Goal: Navigation & Orientation: Find specific page/section

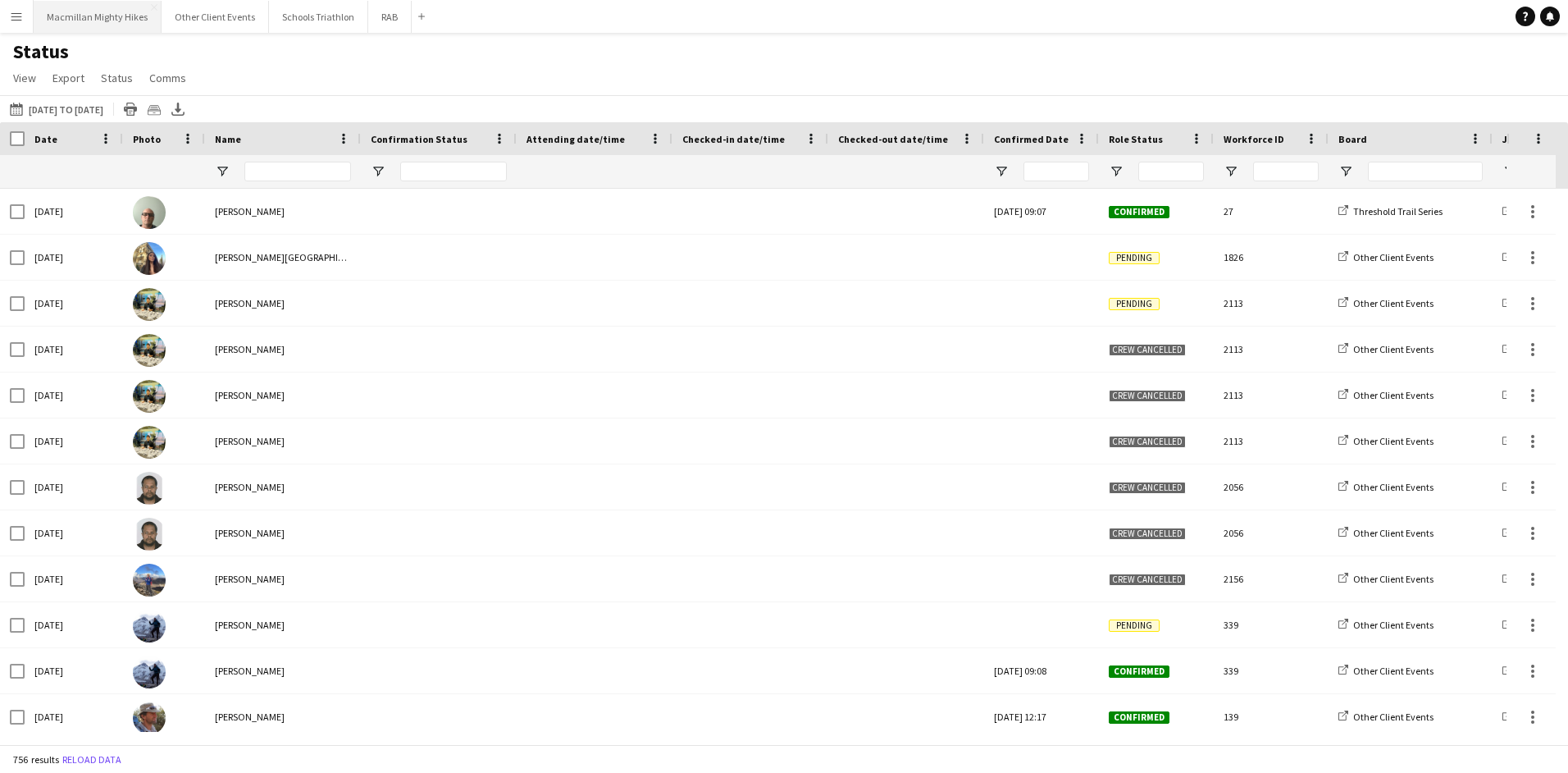
click at [96, 14] on button "Macmillan Mighty Hikes Close" at bounding box center [98, 17] width 128 height 32
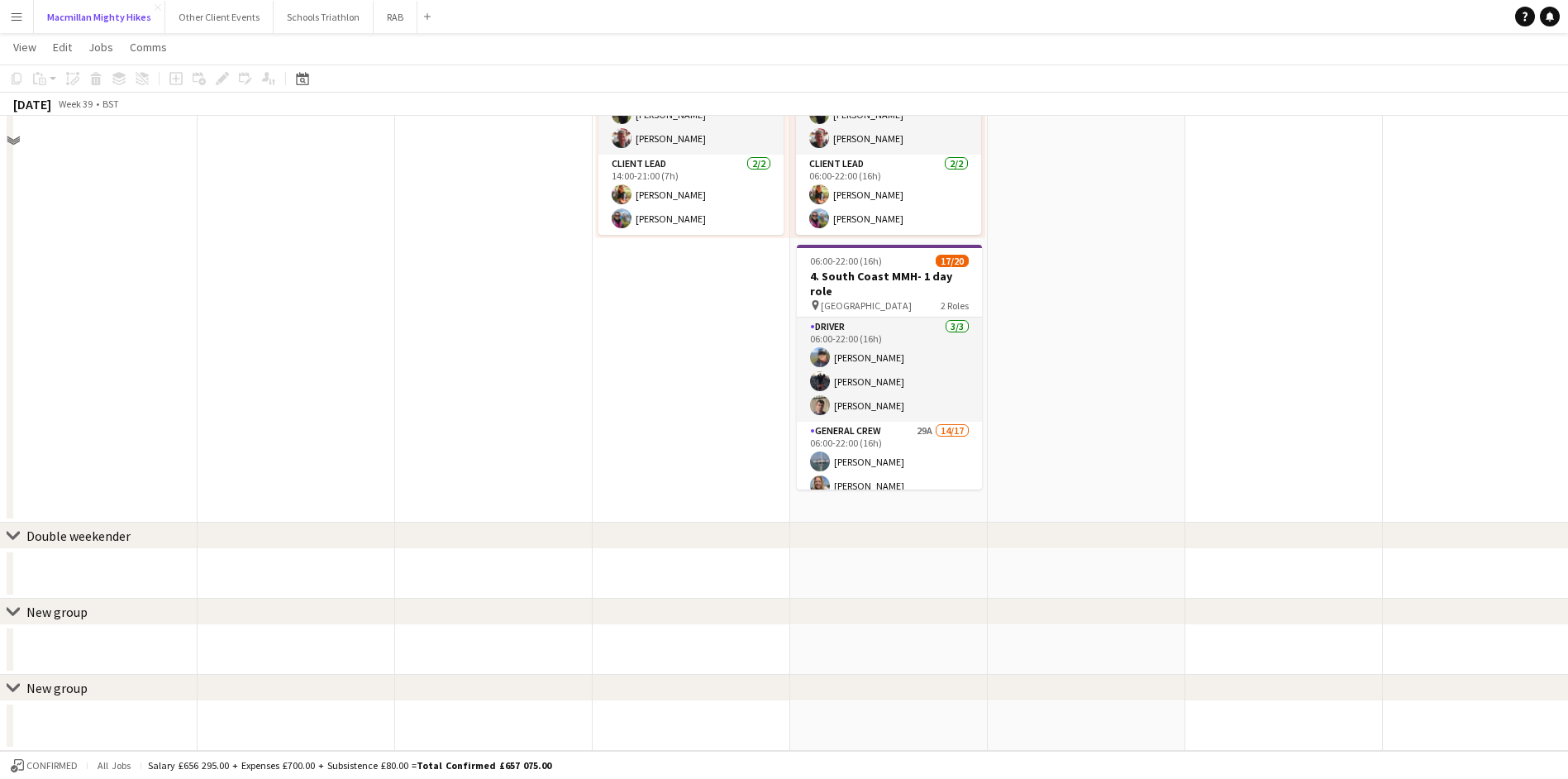
scroll to position [514, 0]
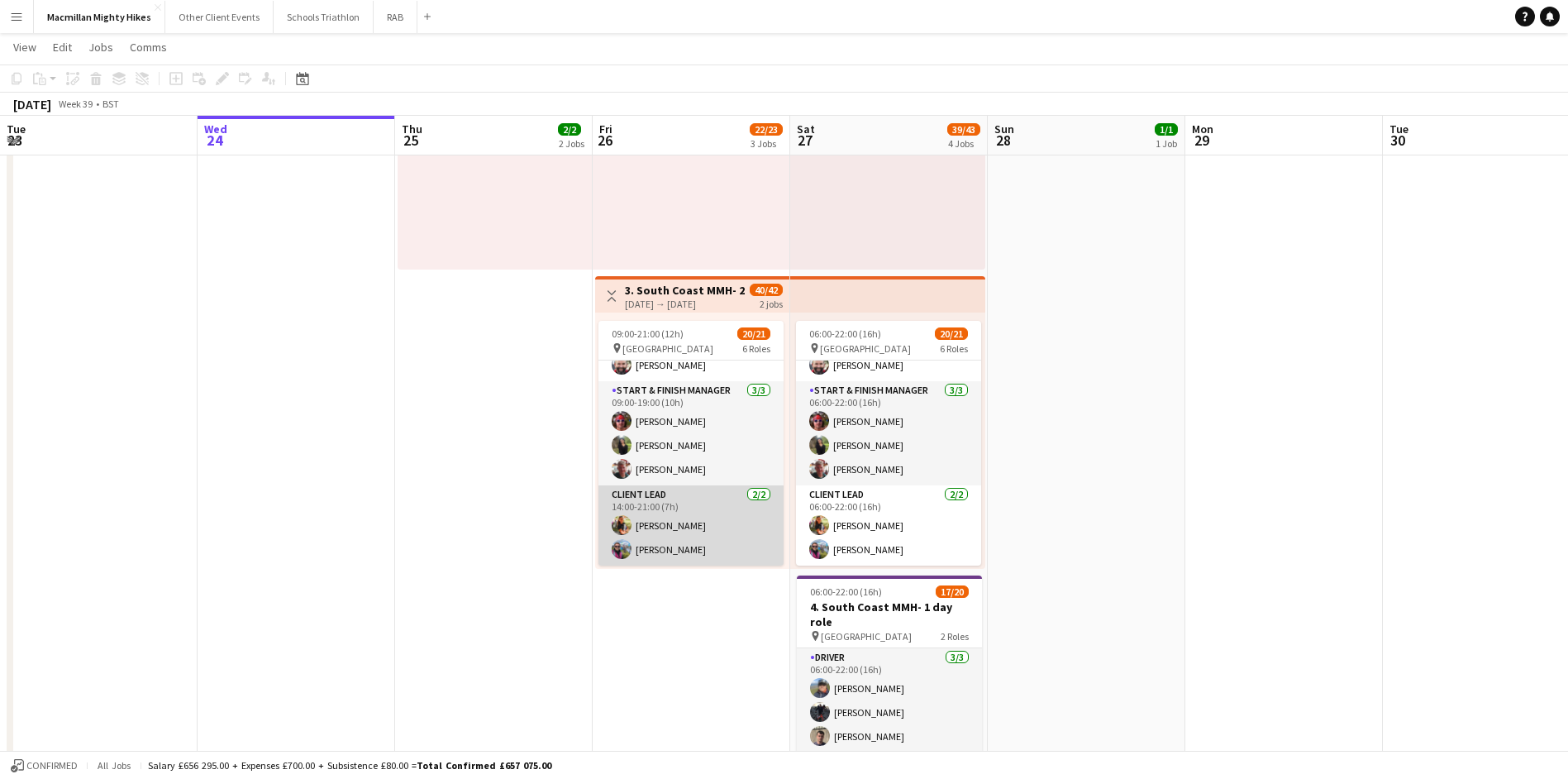
click at [698, 545] on app-card-role "Client Lead 2/2 14:00-21:00 (7h) Sophie Aldrich Tom Coussens" at bounding box center [691, 525] width 185 height 80
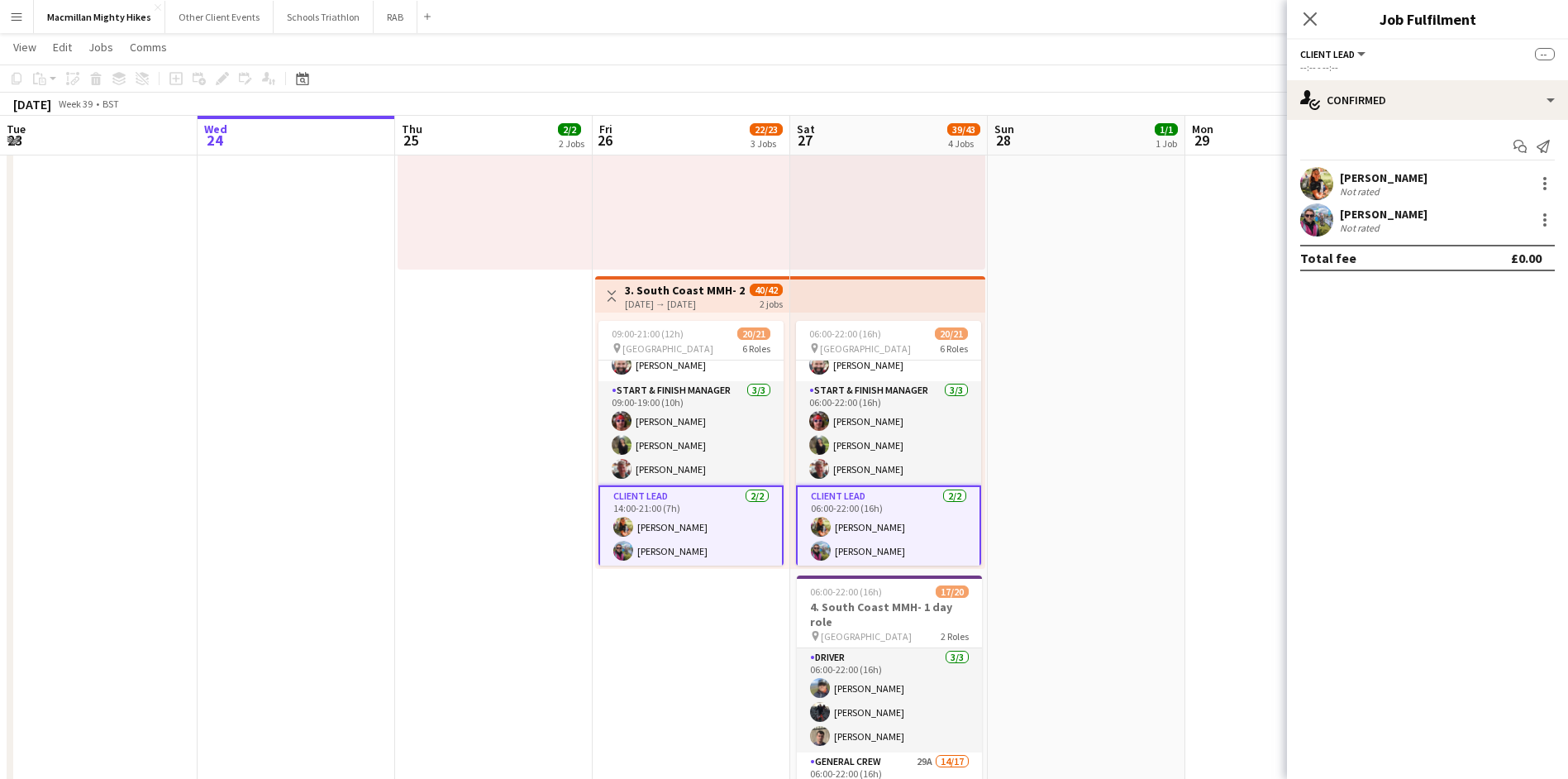
click at [1329, 222] on app-user-avatar at bounding box center [1316, 220] width 33 height 33
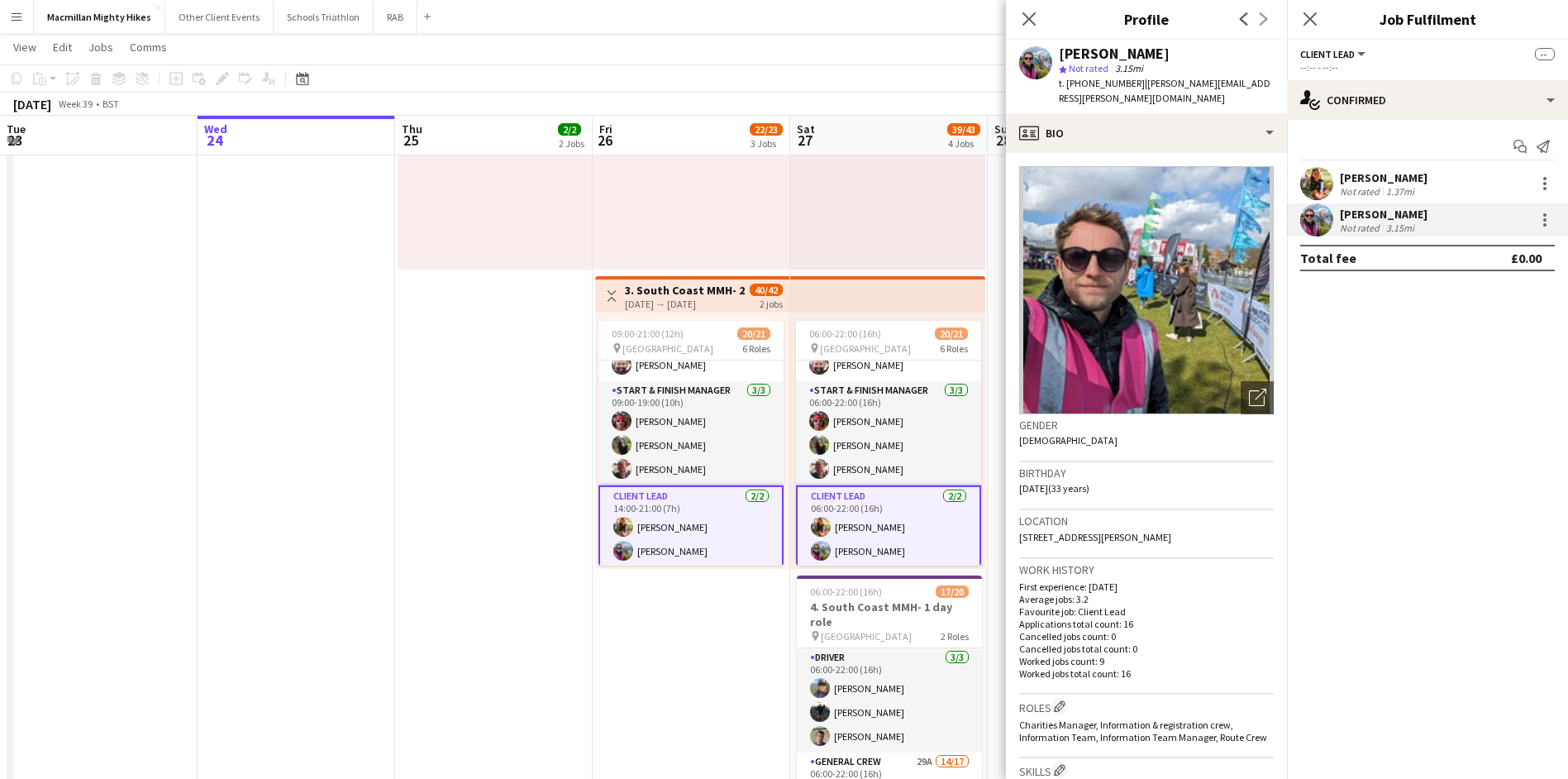
click at [1087, 72] on span "Not rated" at bounding box center [1088, 68] width 40 height 12
click at [1087, 70] on span "Not rated" at bounding box center [1088, 68] width 40 height 12
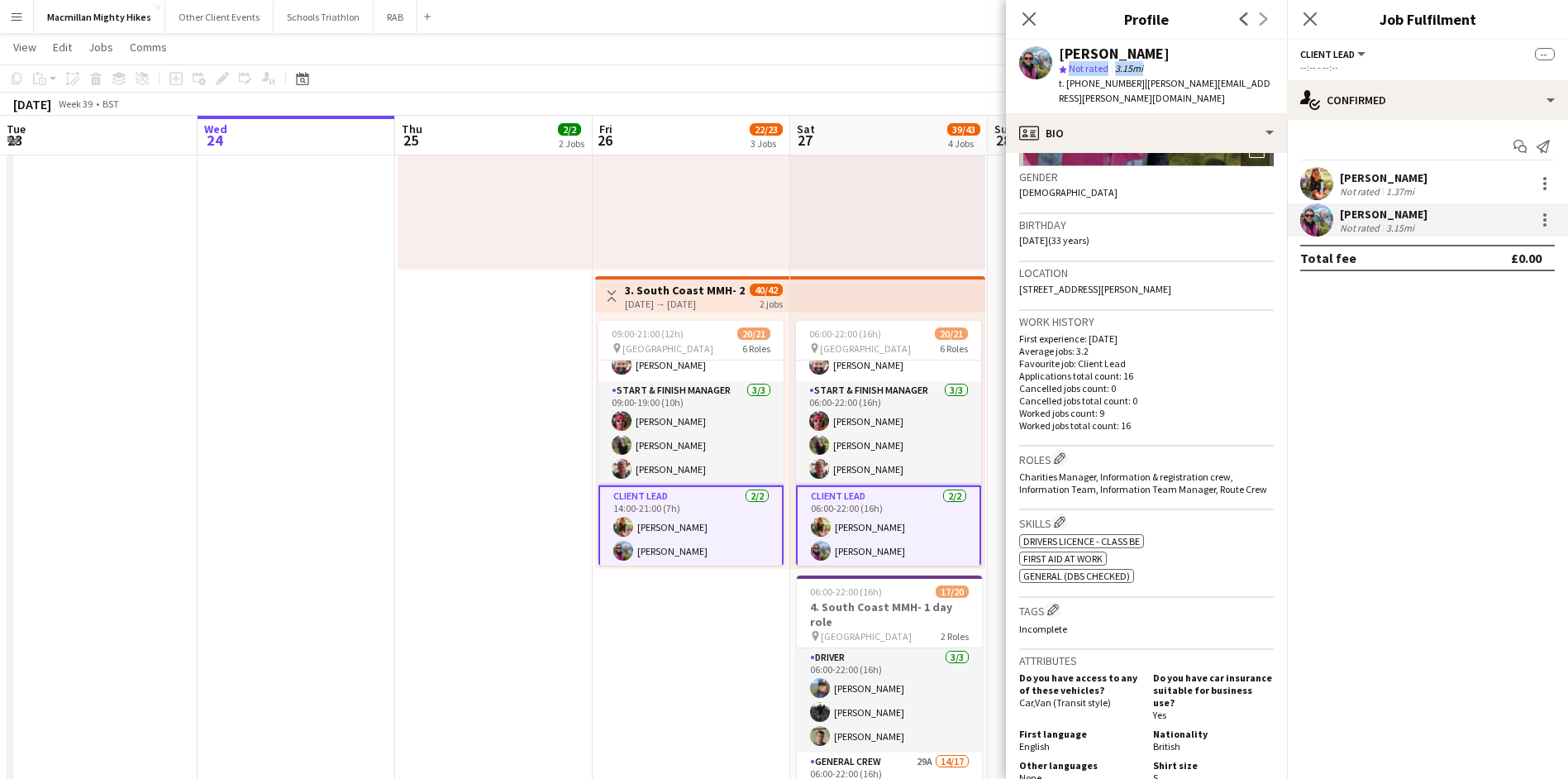
scroll to position [496, 0]
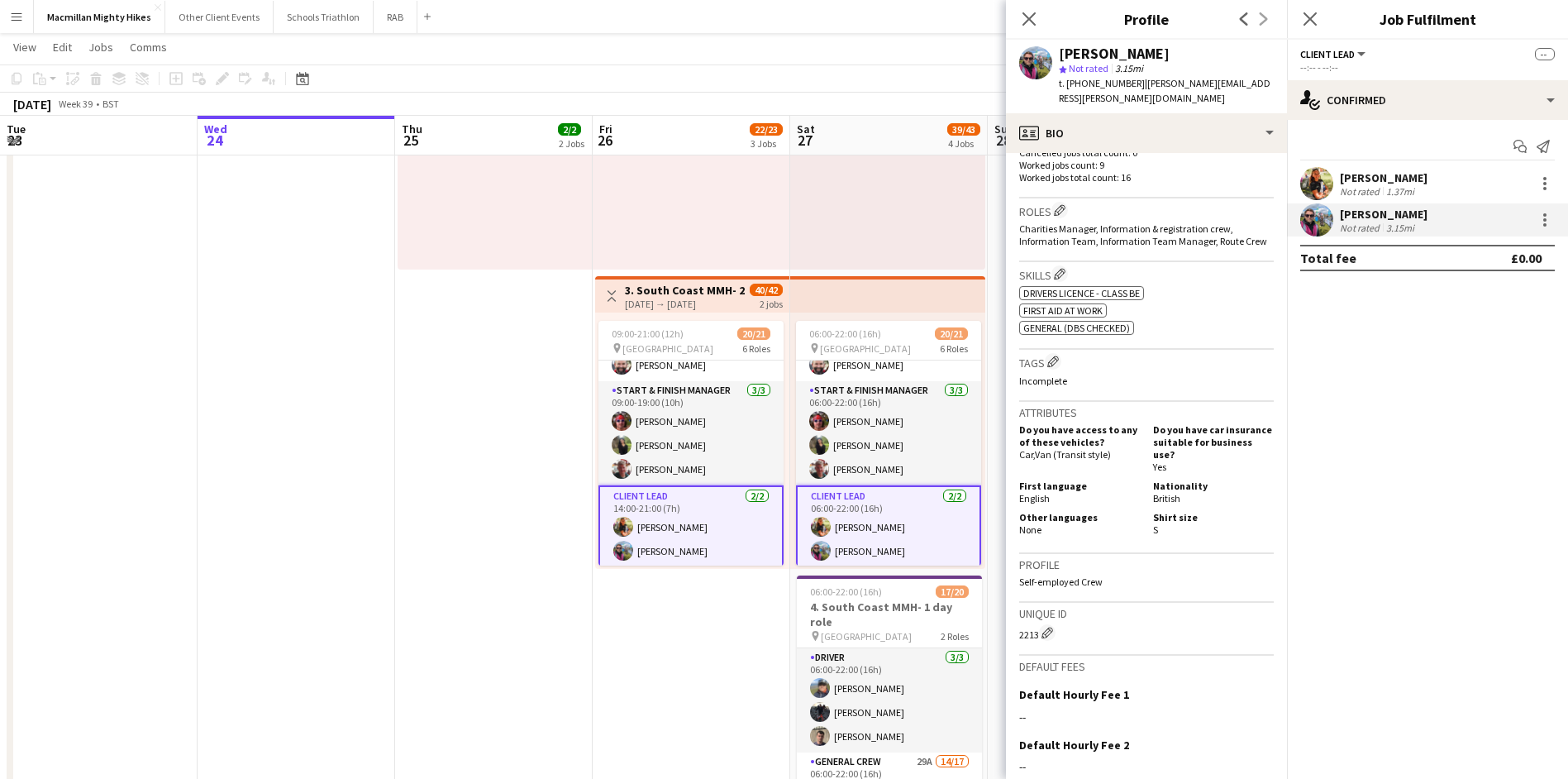
click at [1044, 64] on app-user-avatar at bounding box center [1035, 63] width 33 height 33
click at [1041, 72] on app-user-avatar at bounding box center [1035, 63] width 33 height 33
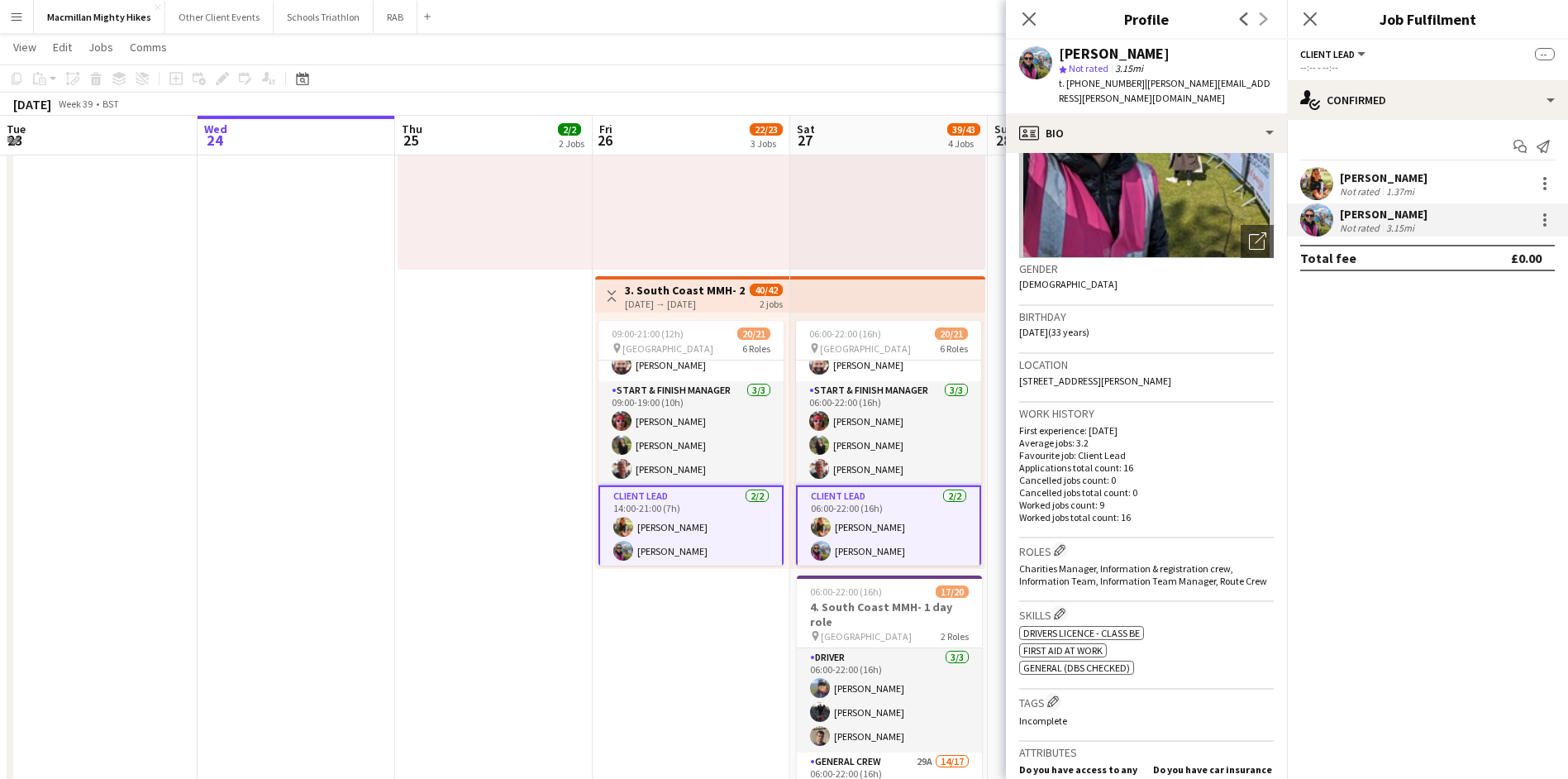
scroll to position [0, 0]
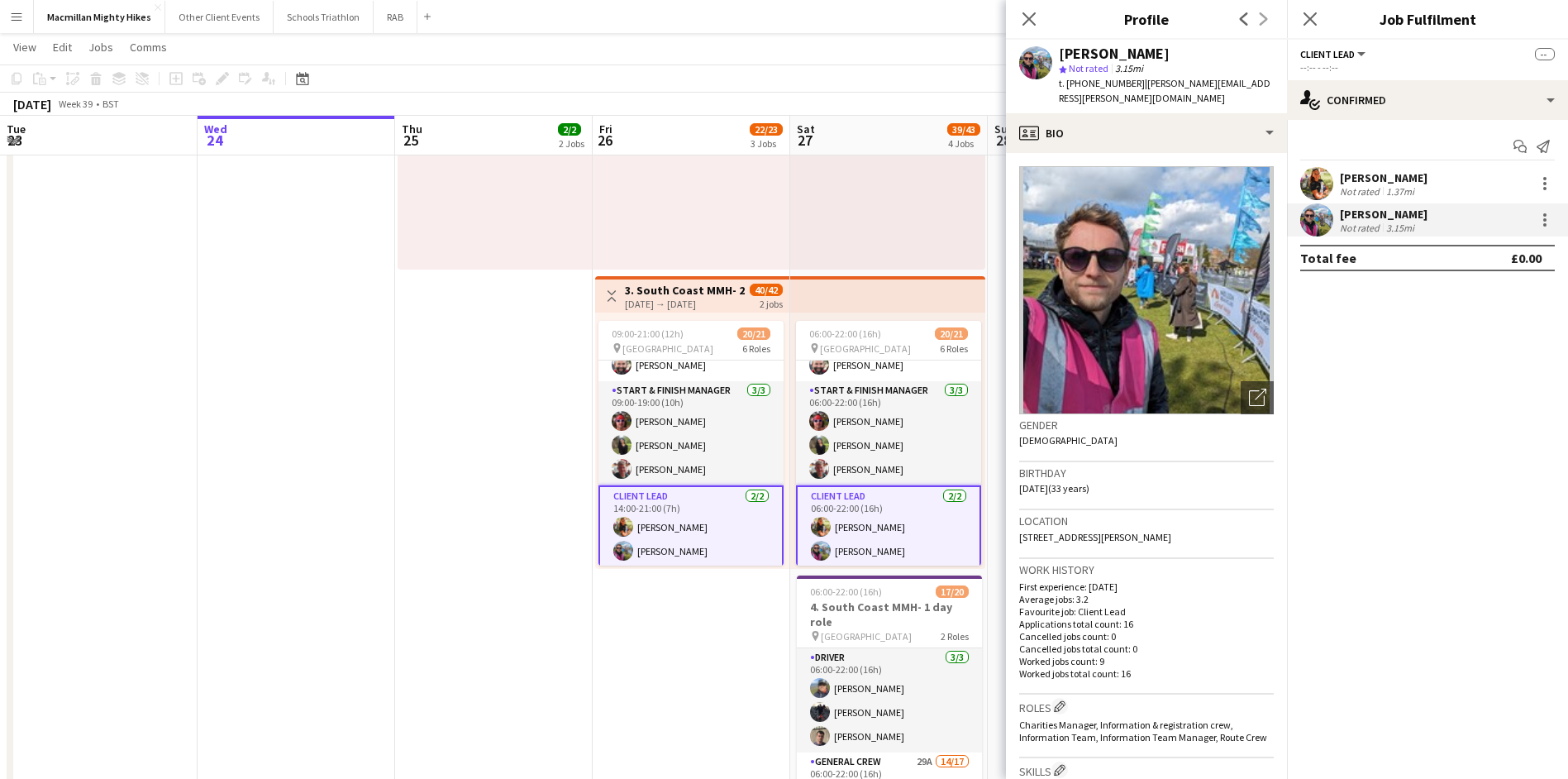
click at [20, 19] on app-icon "Menu" at bounding box center [16, 16] width 13 height 13
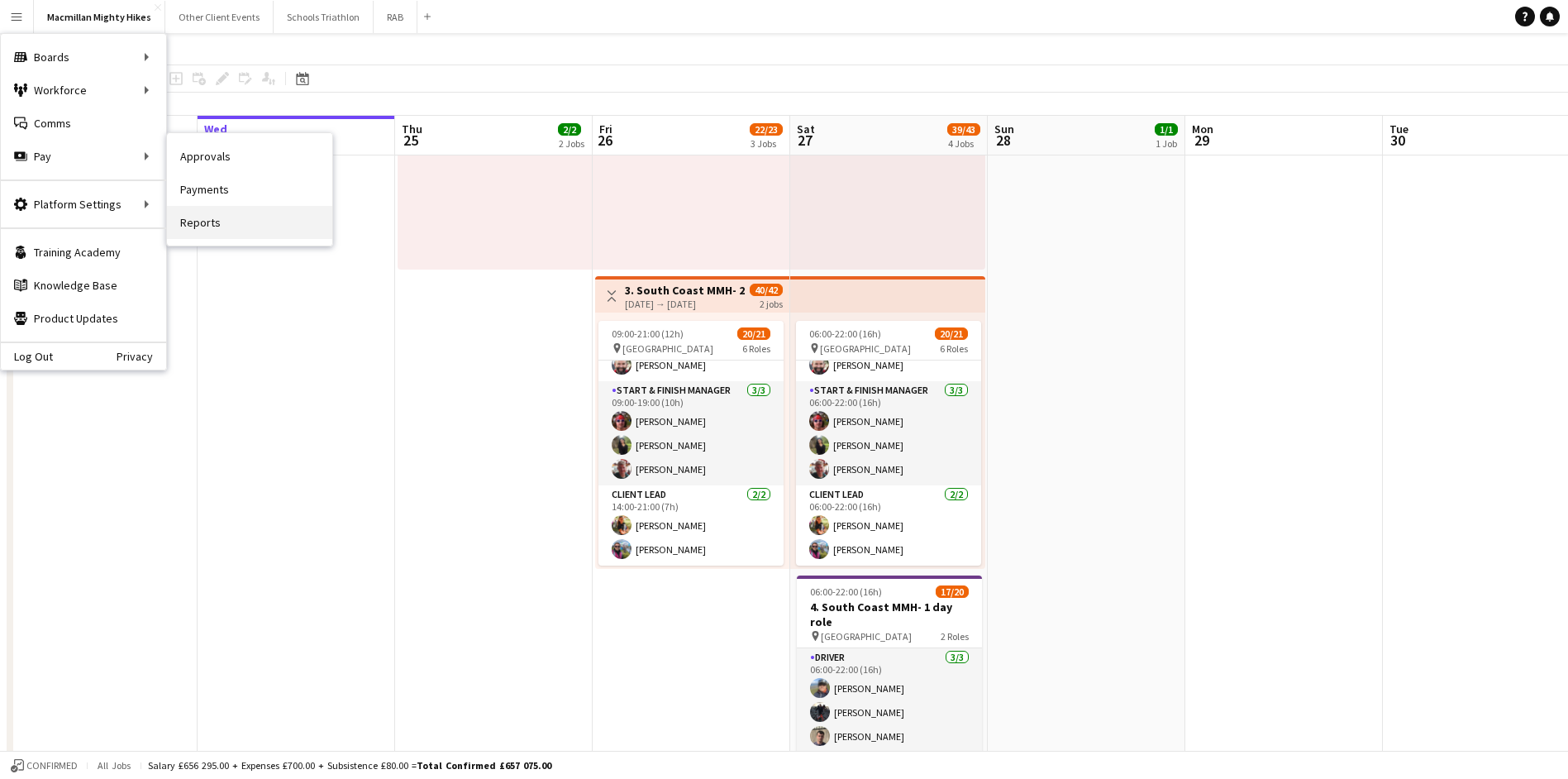
click at [212, 229] on link "Reports" at bounding box center [249, 222] width 165 height 33
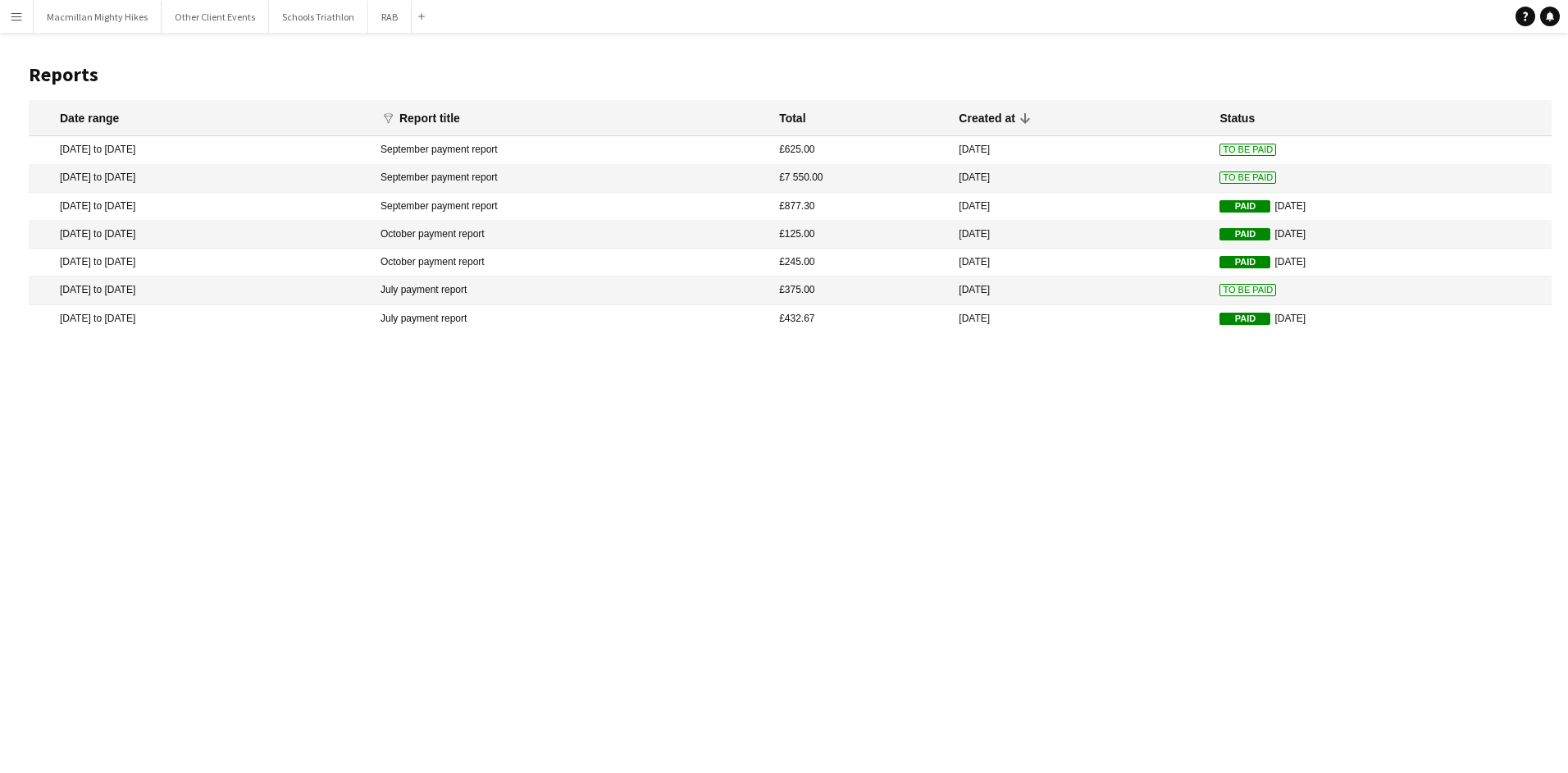
click at [19, 10] on app-icon "Menu" at bounding box center [16, 16] width 13 height 13
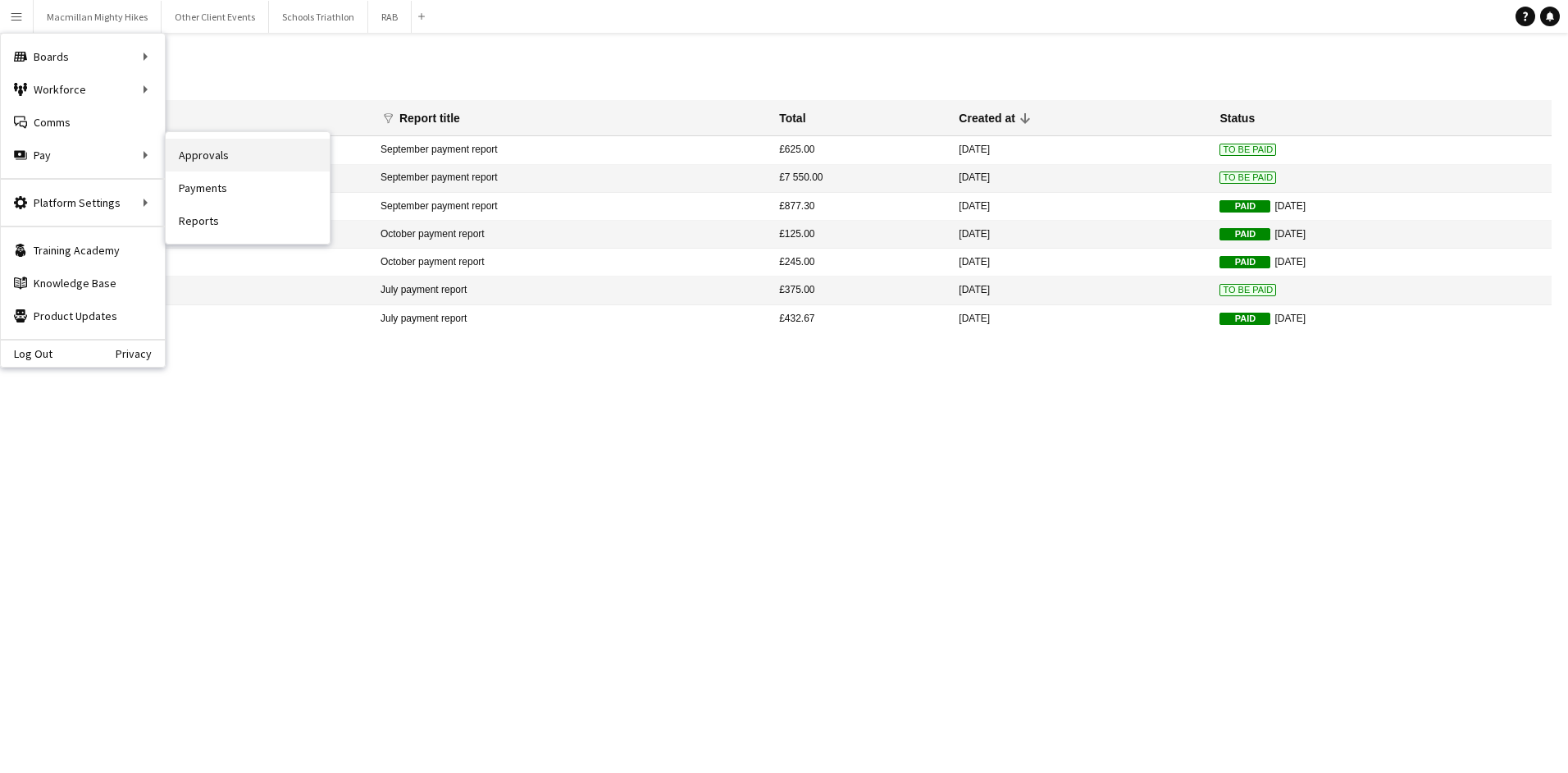
click at [232, 155] on link "Approvals" at bounding box center [248, 155] width 164 height 33
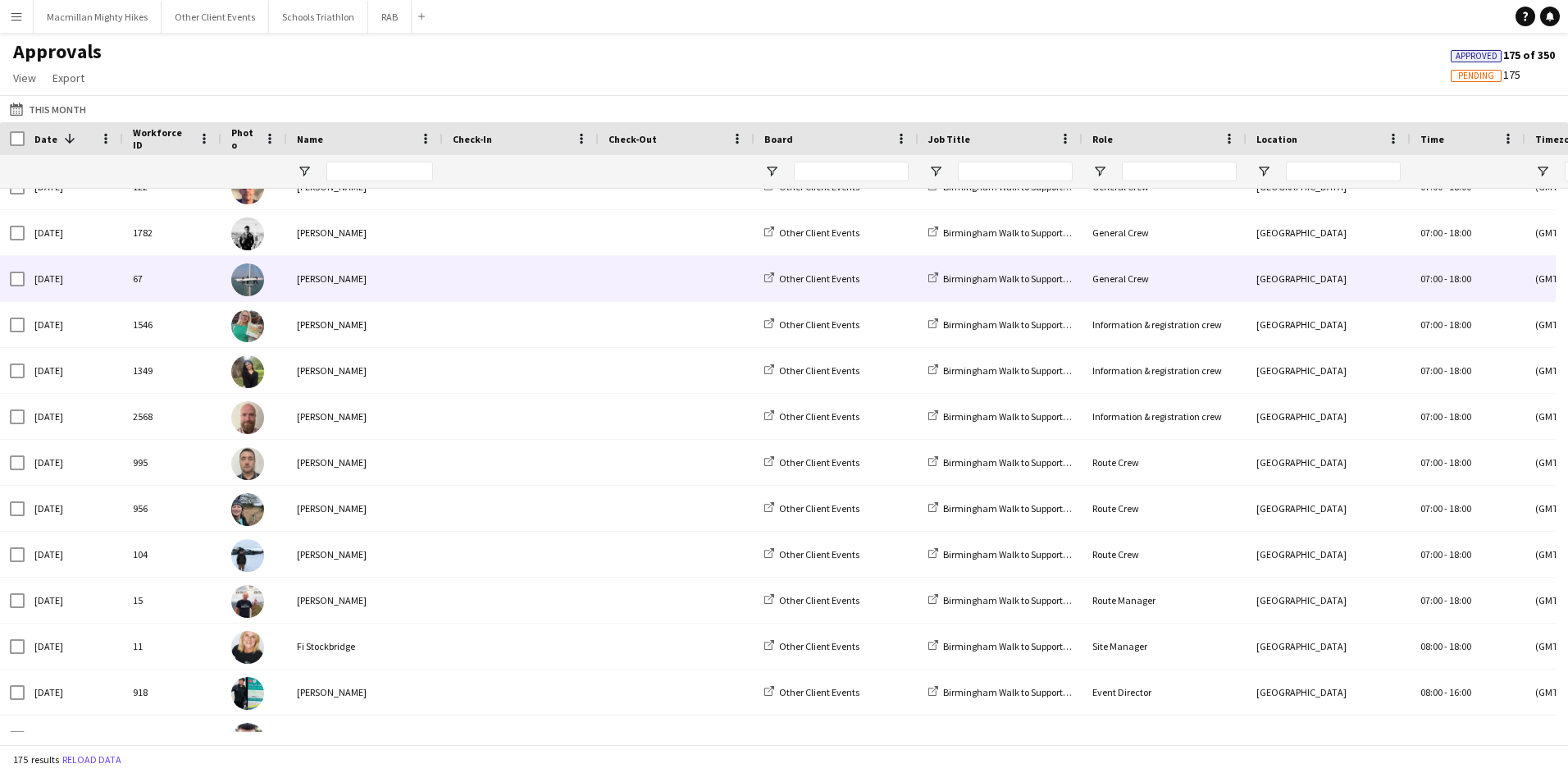
scroll to position [492, 0]
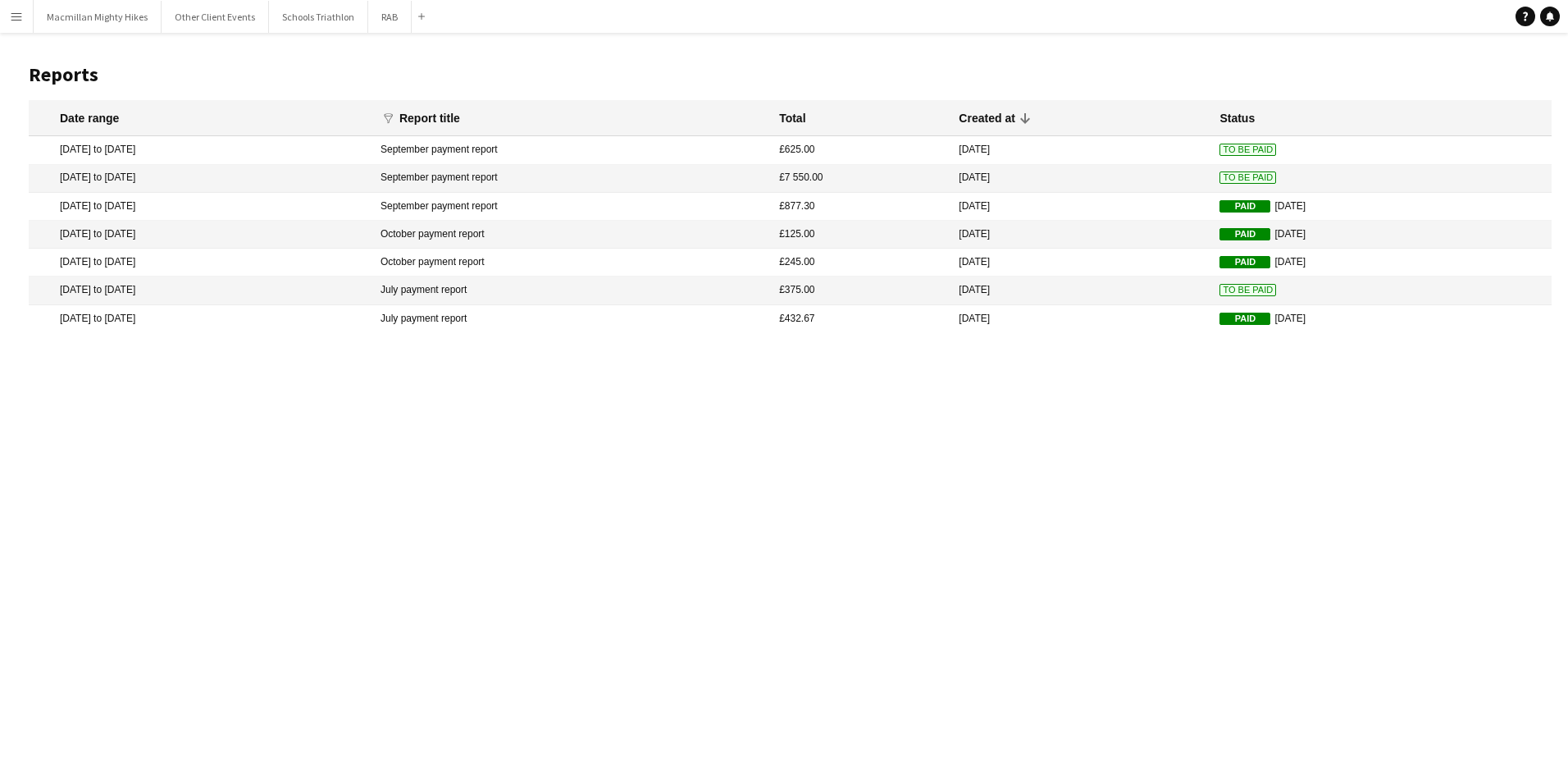
click at [20, 18] on app-icon "Menu" at bounding box center [16, 16] width 13 height 13
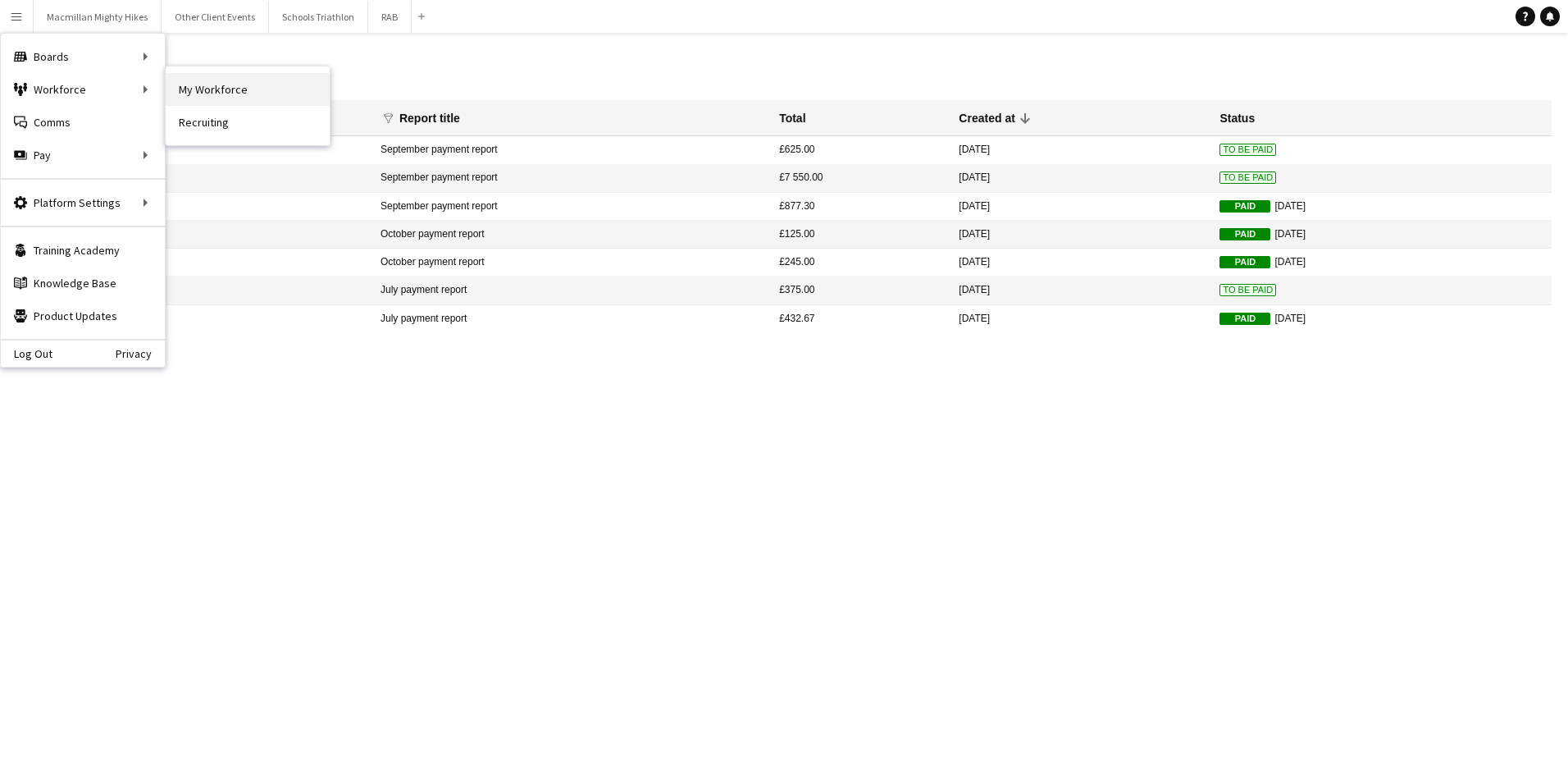
click at [192, 81] on link "My Workforce" at bounding box center [248, 89] width 164 height 33
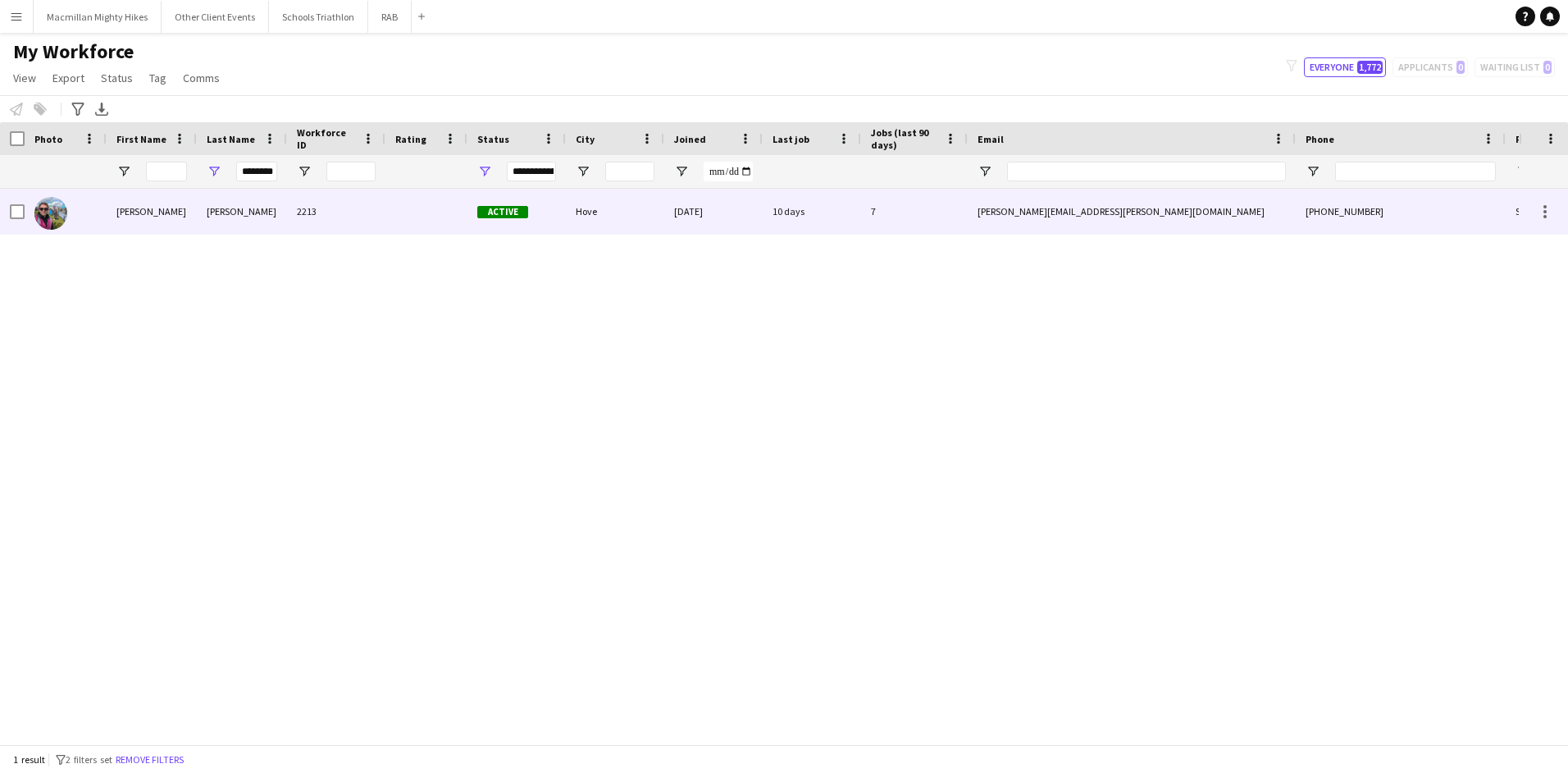
click at [129, 210] on div "Tom" at bounding box center [151, 211] width 90 height 45
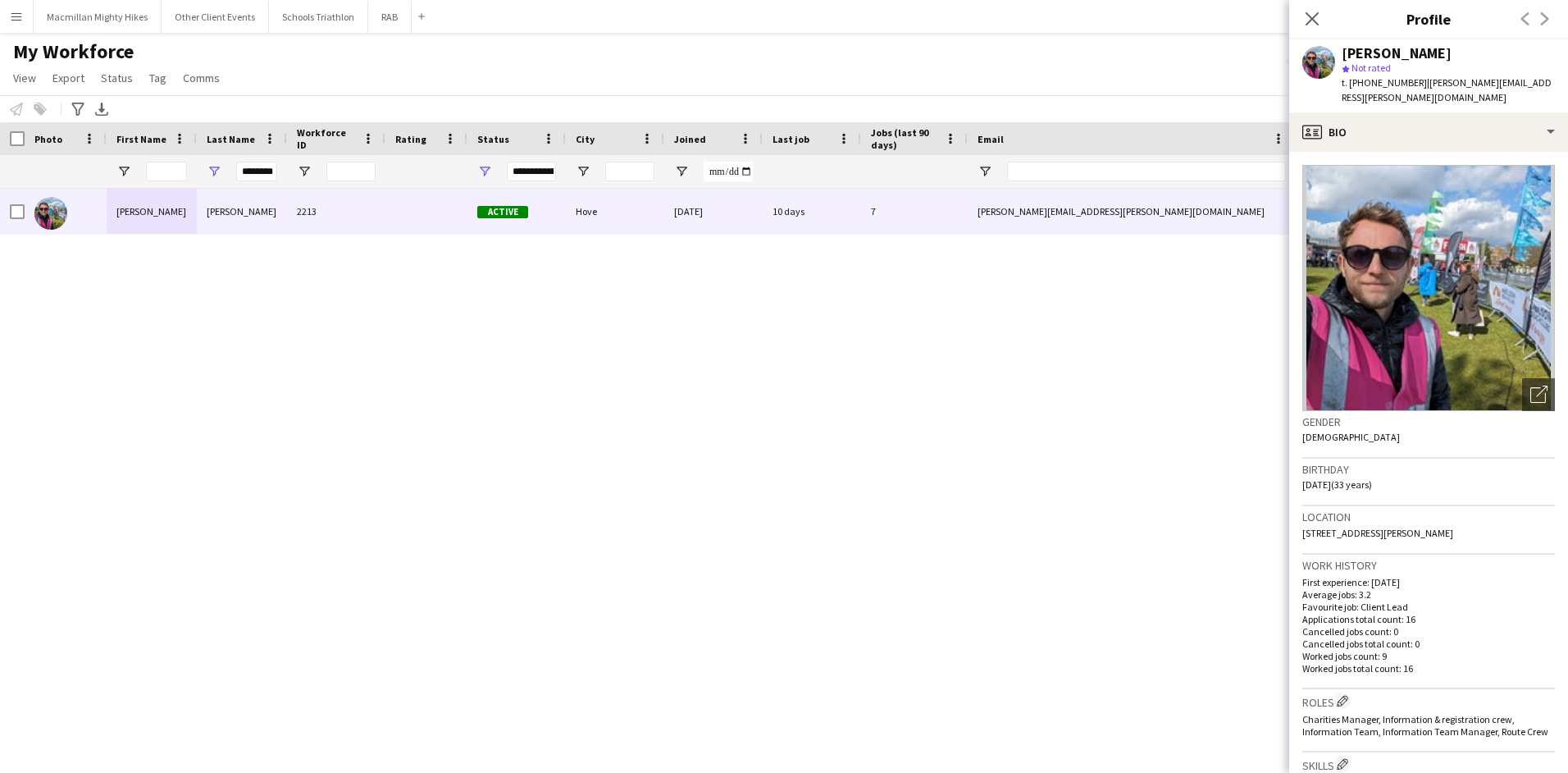
click at [1142, 302] on div "Tom Coussens 2213 Active Hove 24-10-2024 10 days 7 tom.coussens@thresholdsports…" at bounding box center [759, 459] width 1519 height 543
click at [1315, 17] on icon at bounding box center [1313, 19] width 16 height 16
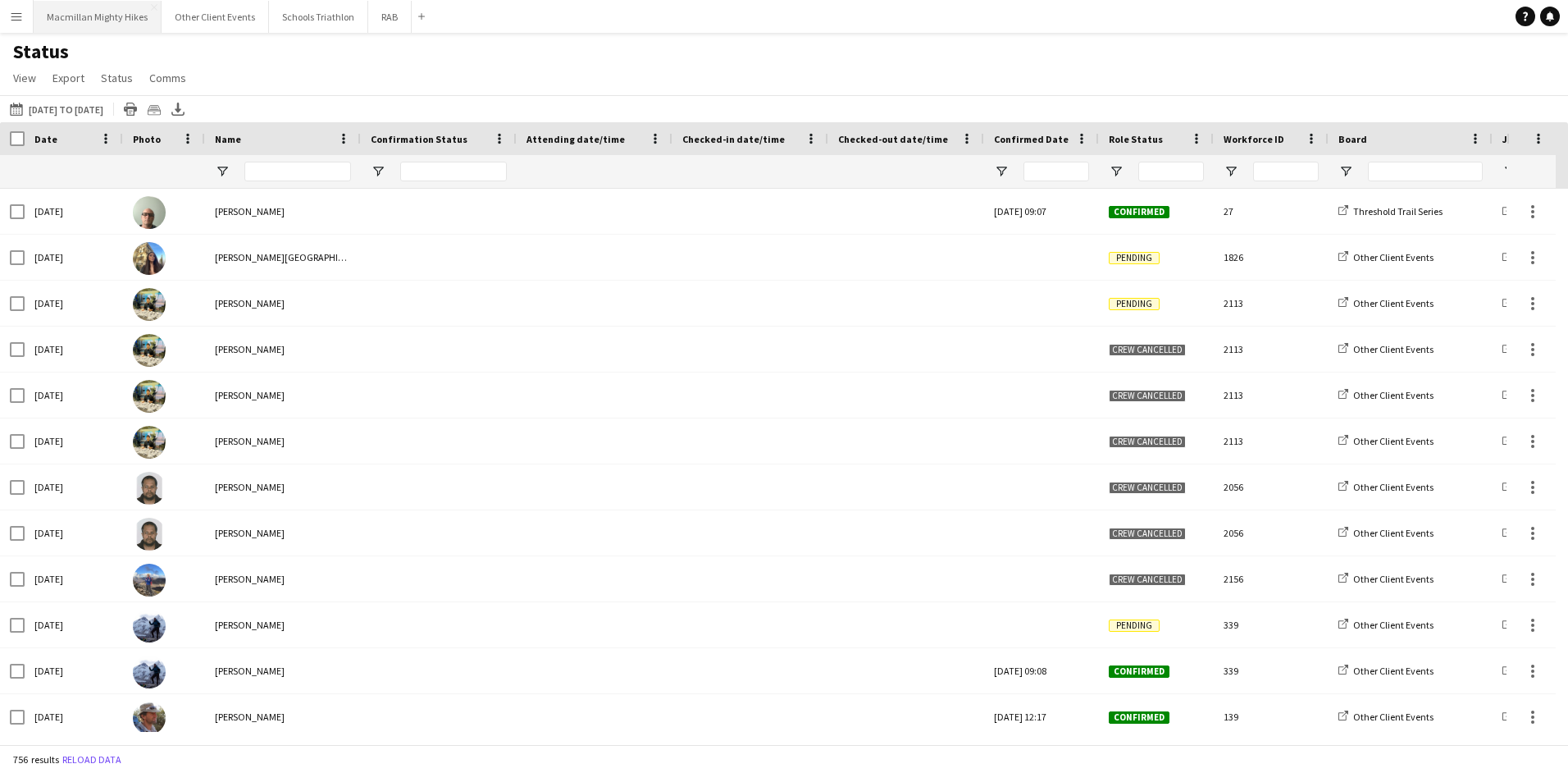
click at [121, 25] on button "Macmillan Mighty Hikes Close" at bounding box center [98, 17] width 128 height 32
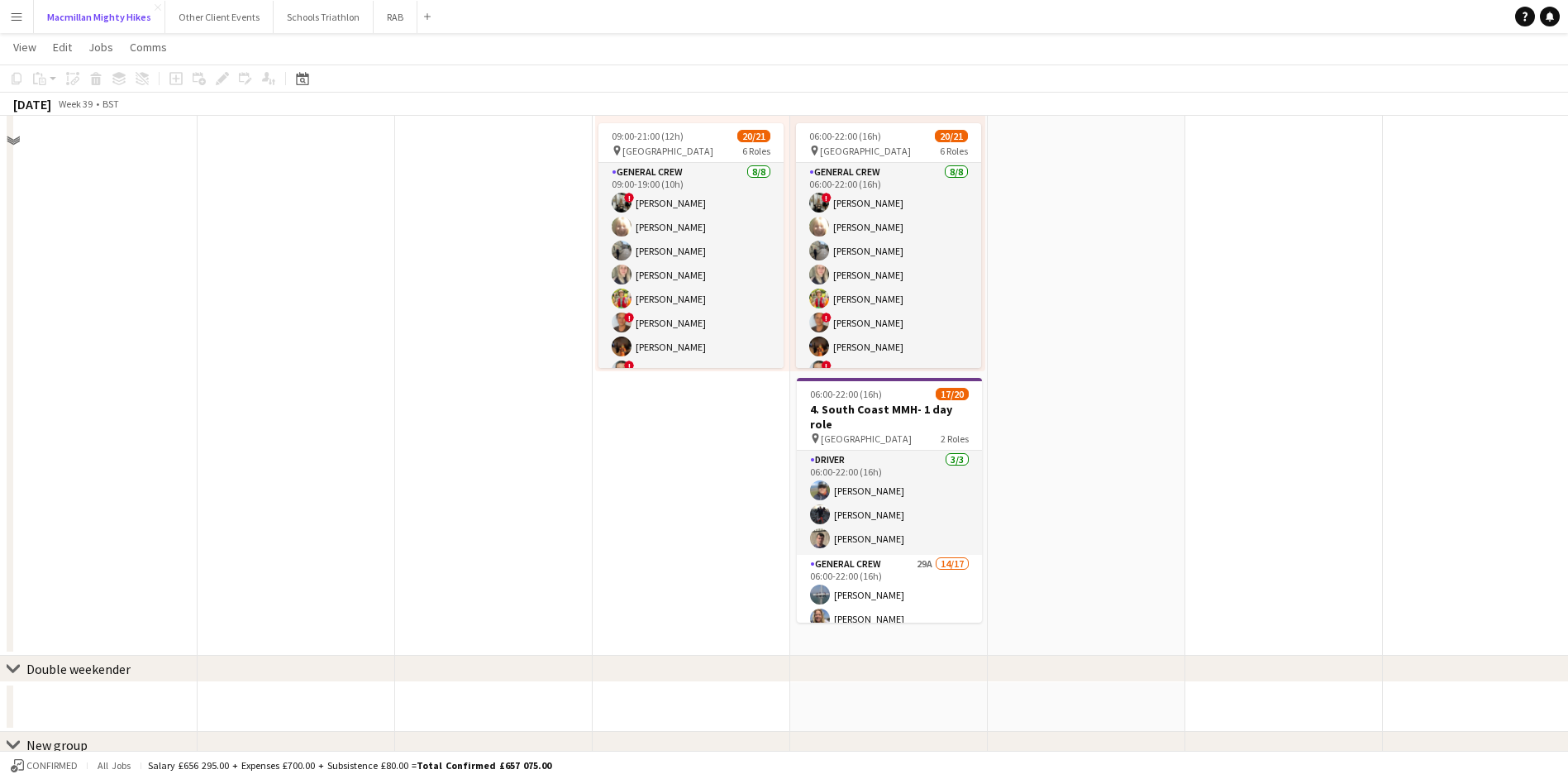
scroll to position [514, 0]
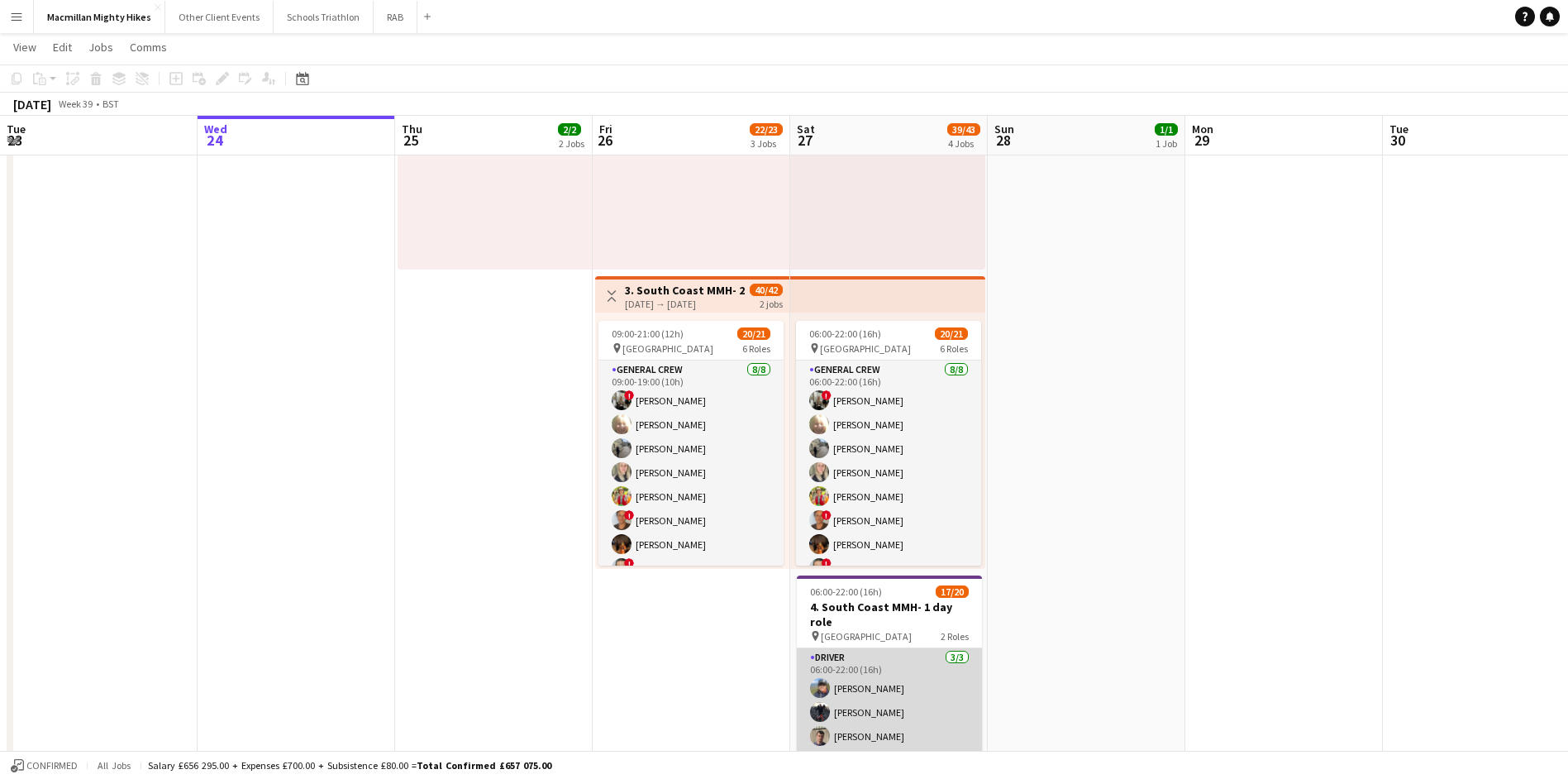
click at [838, 671] on app-card-role "Driver [DATE] 06:00-22:00 (16h) [PERSON_NAME] [PERSON_NAME] [PERSON_NAME] Nealg…" at bounding box center [889, 700] width 185 height 104
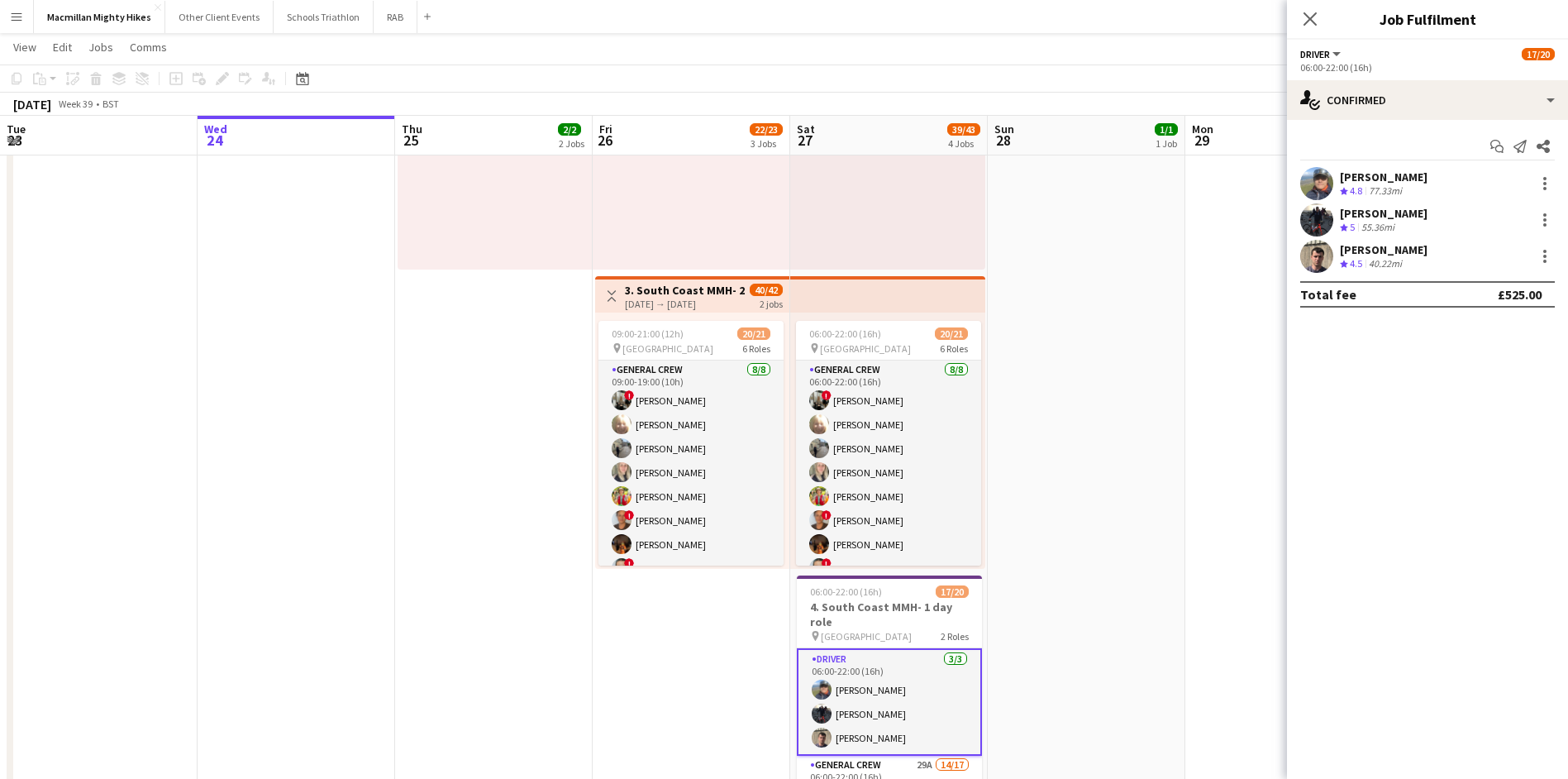
click at [1325, 173] on app-user-avatar at bounding box center [1316, 183] width 33 height 33
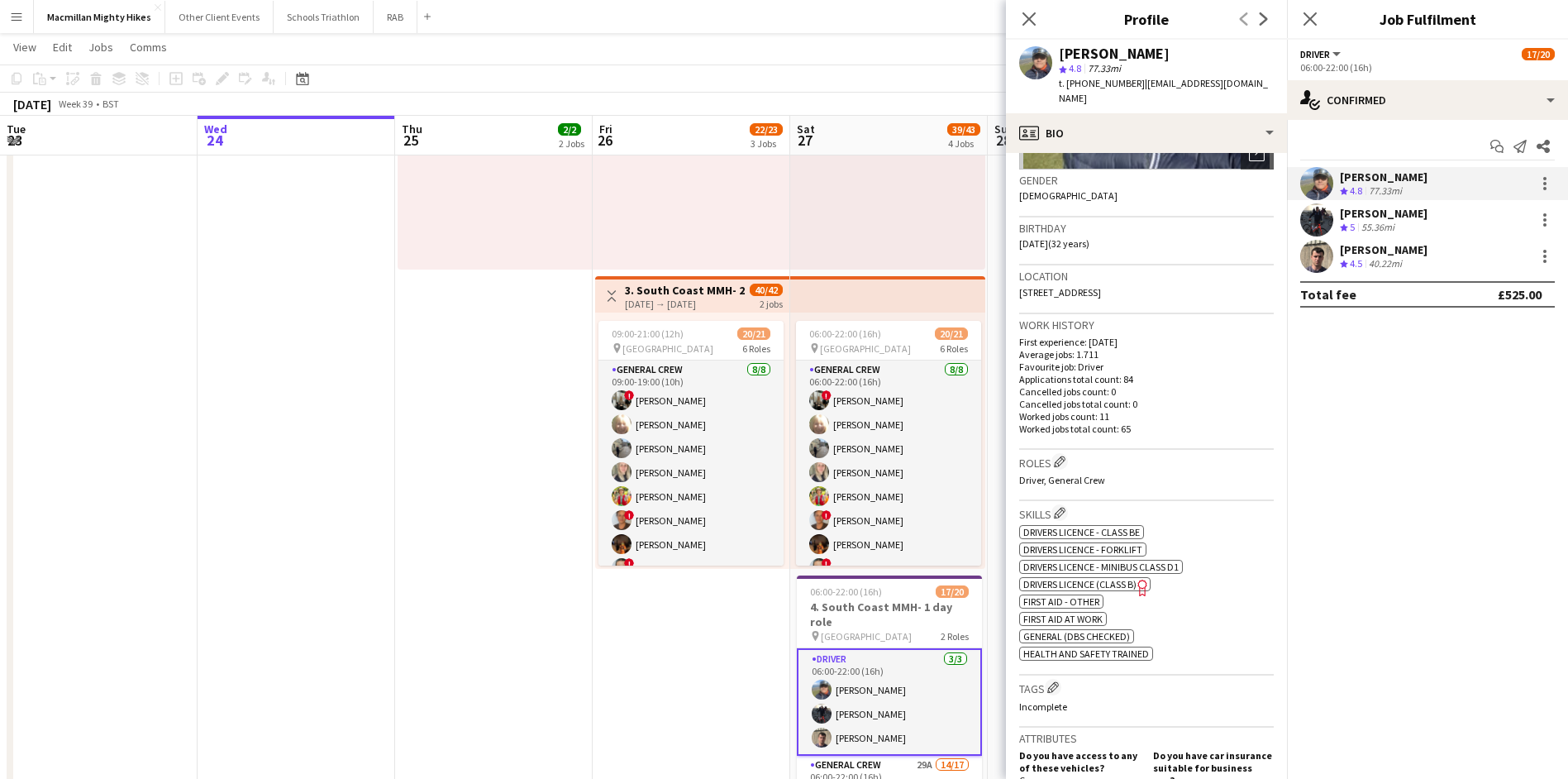
scroll to position [243, 0]
drag, startPoint x: 1028, startPoint y: 278, endPoint x: 1042, endPoint y: 279, distance: 14.0
click at [1042, 287] on span "[STREET_ADDRESS]" at bounding box center [1060, 293] width 81 height 12
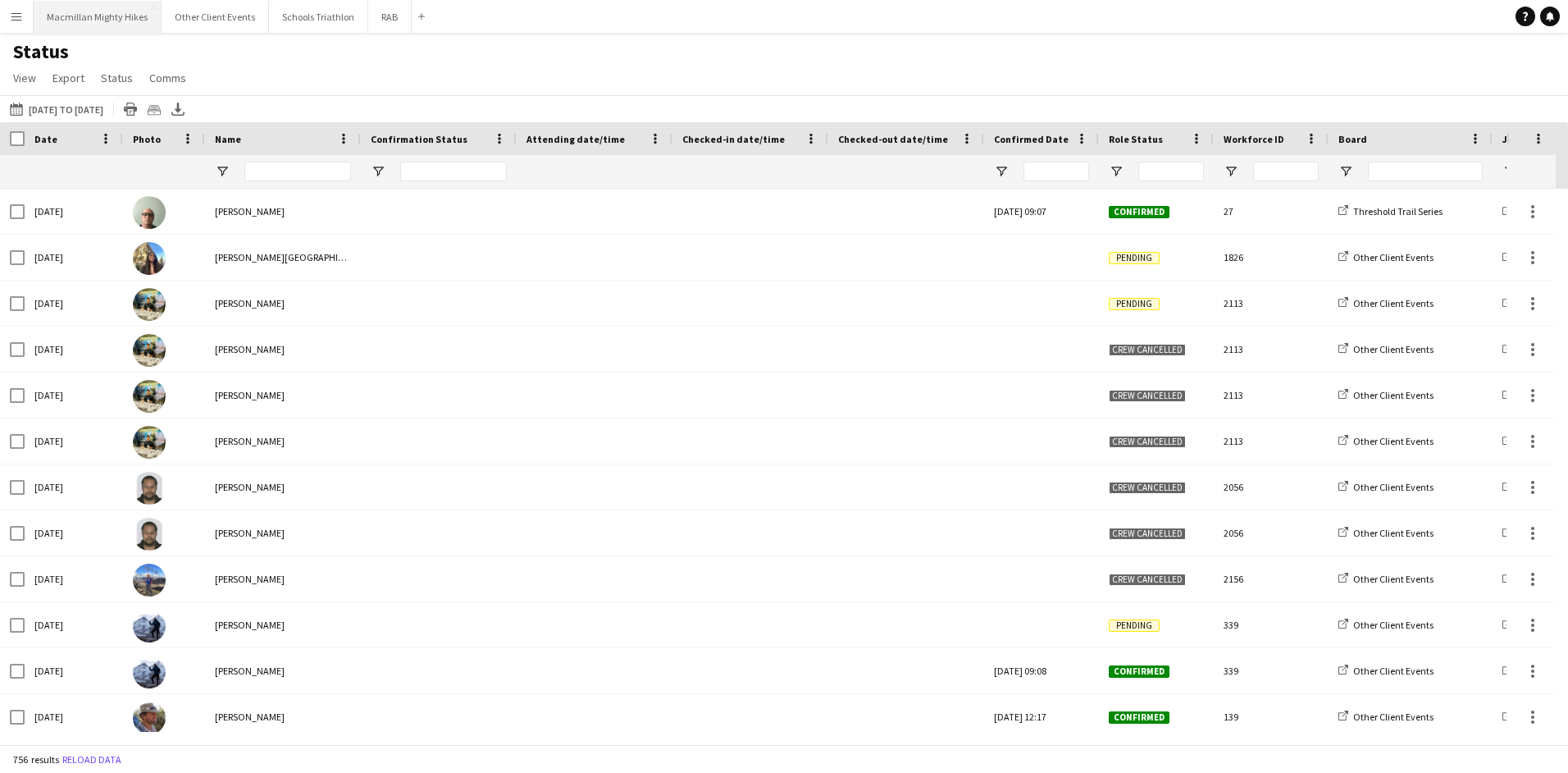
click at [117, 17] on button "Macmillan Mighty Hikes Close" at bounding box center [98, 17] width 128 height 32
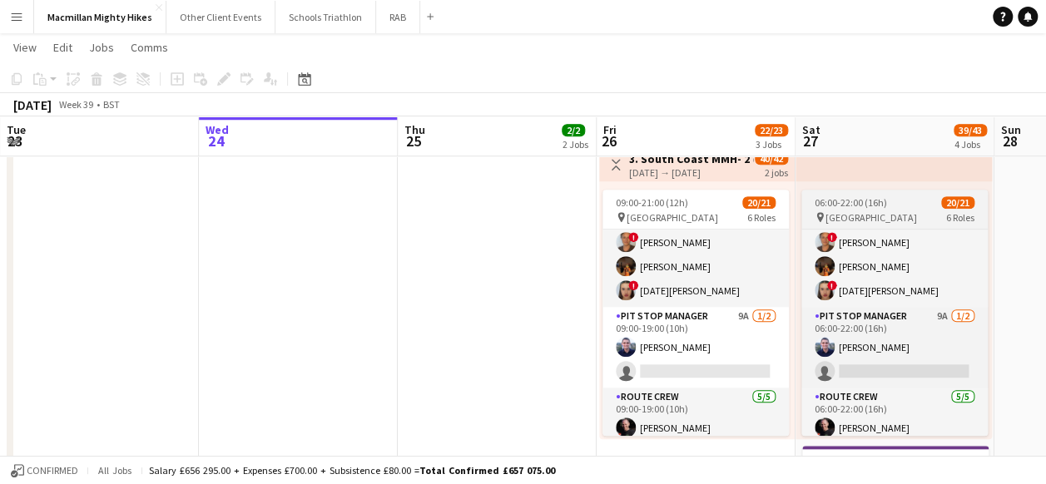
scroll to position [170, 0]
